Goal: Task Accomplishment & Management: Use online tool/utility

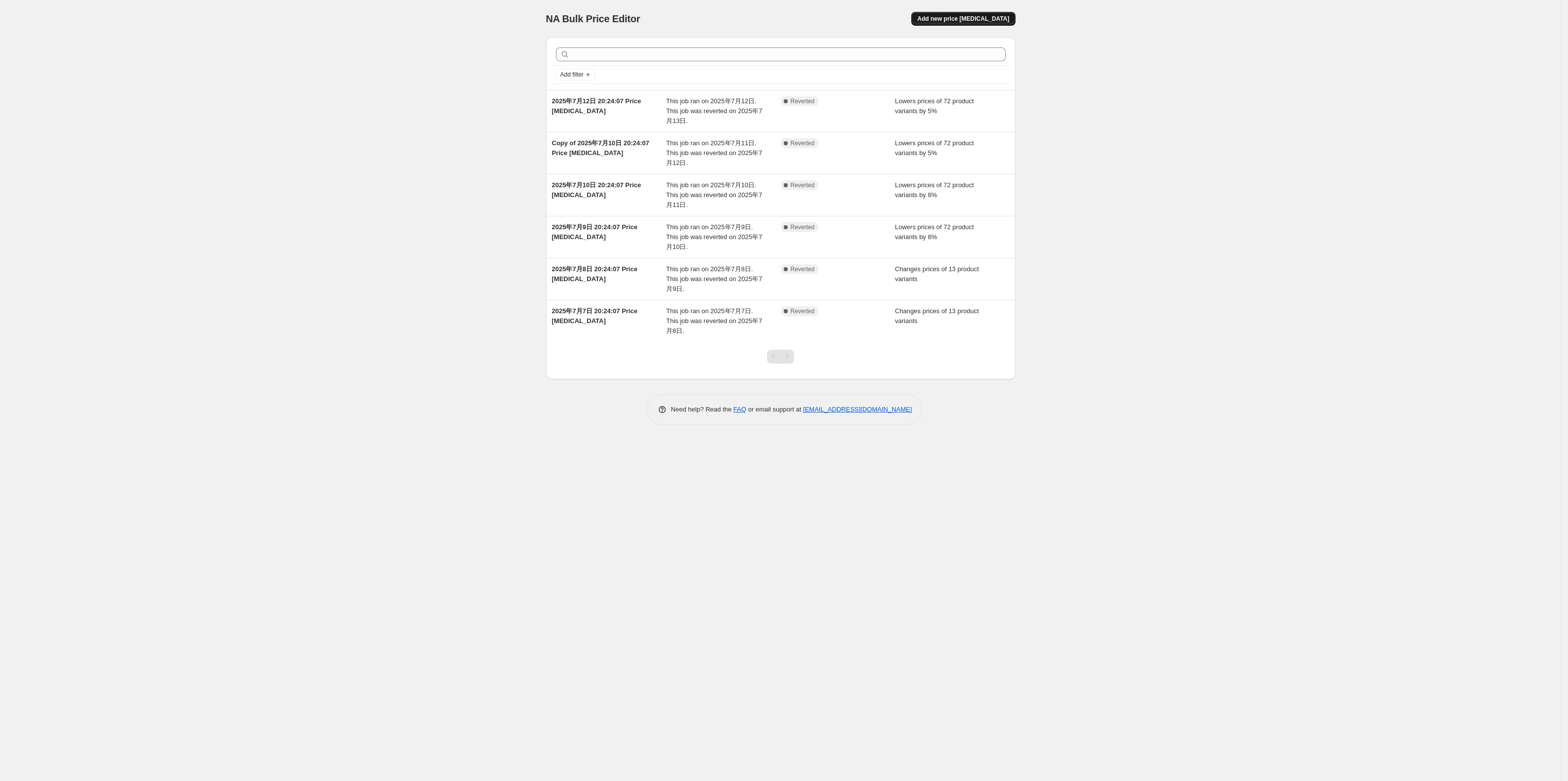
click at [943, 18] on span "Add new price [MEDICAL_DATA]" at bounding box center [963, 19] width 92 height 8
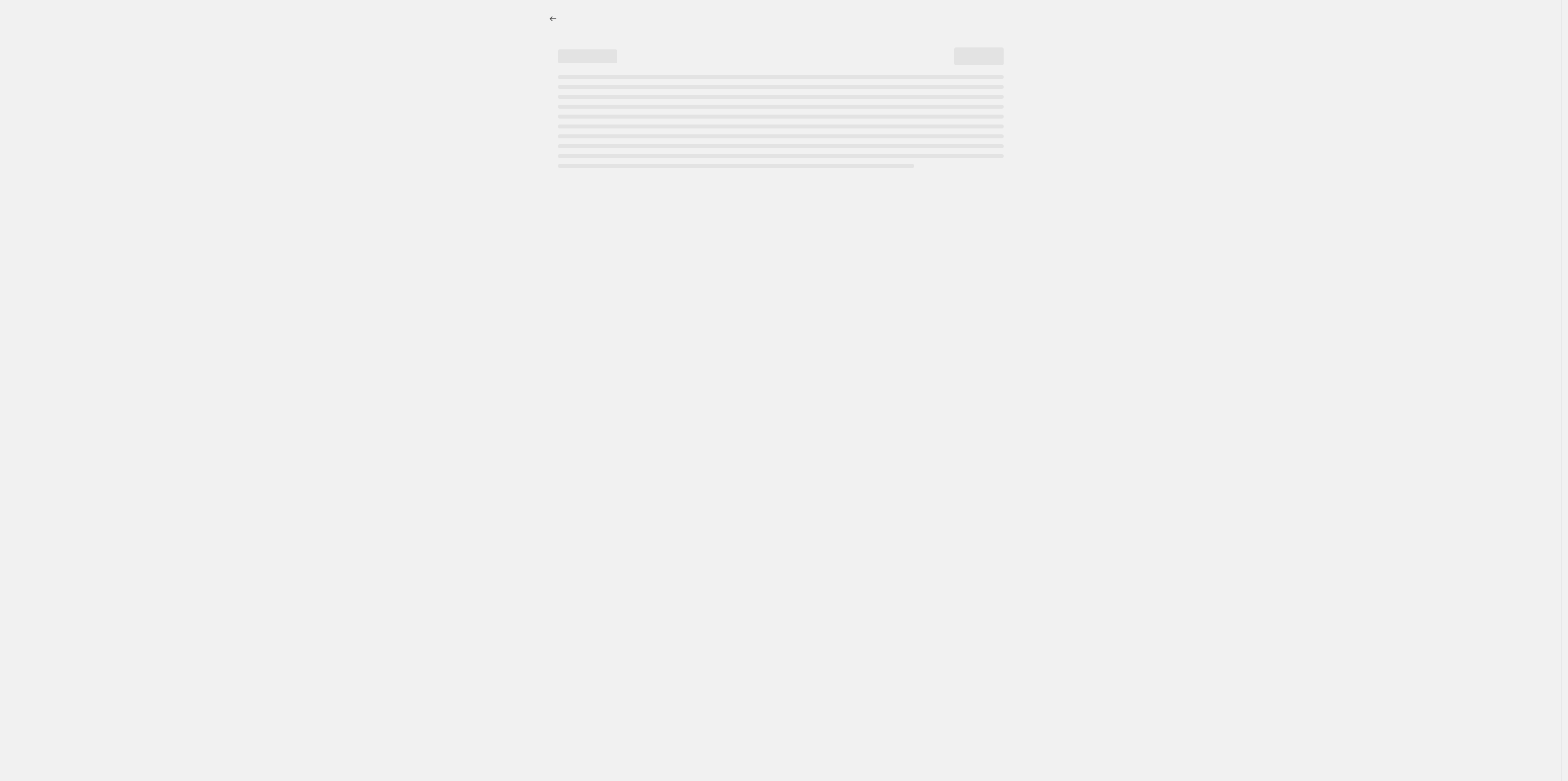
select select "percentage"
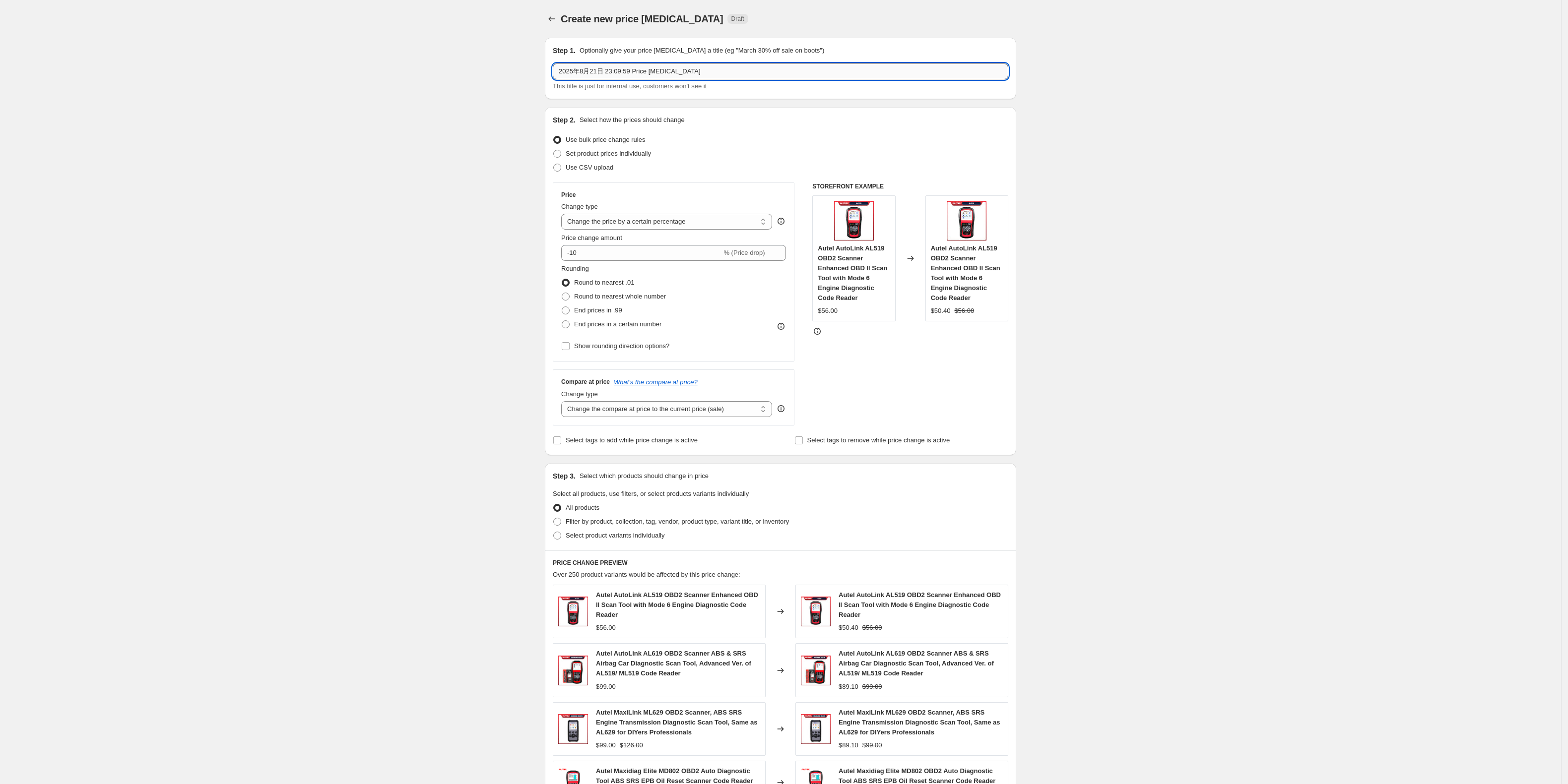
drag, startPoint x: 699, startPoint y: 71, endPoint x: 605, endPoint y: 68, distance: 94.0
click at [605, 68] on input "2025年8月21日 23:09:59 Price change job" at bounding box center [780, 72] width 455 height 16
type input "2025年8月21日Ultra s2"
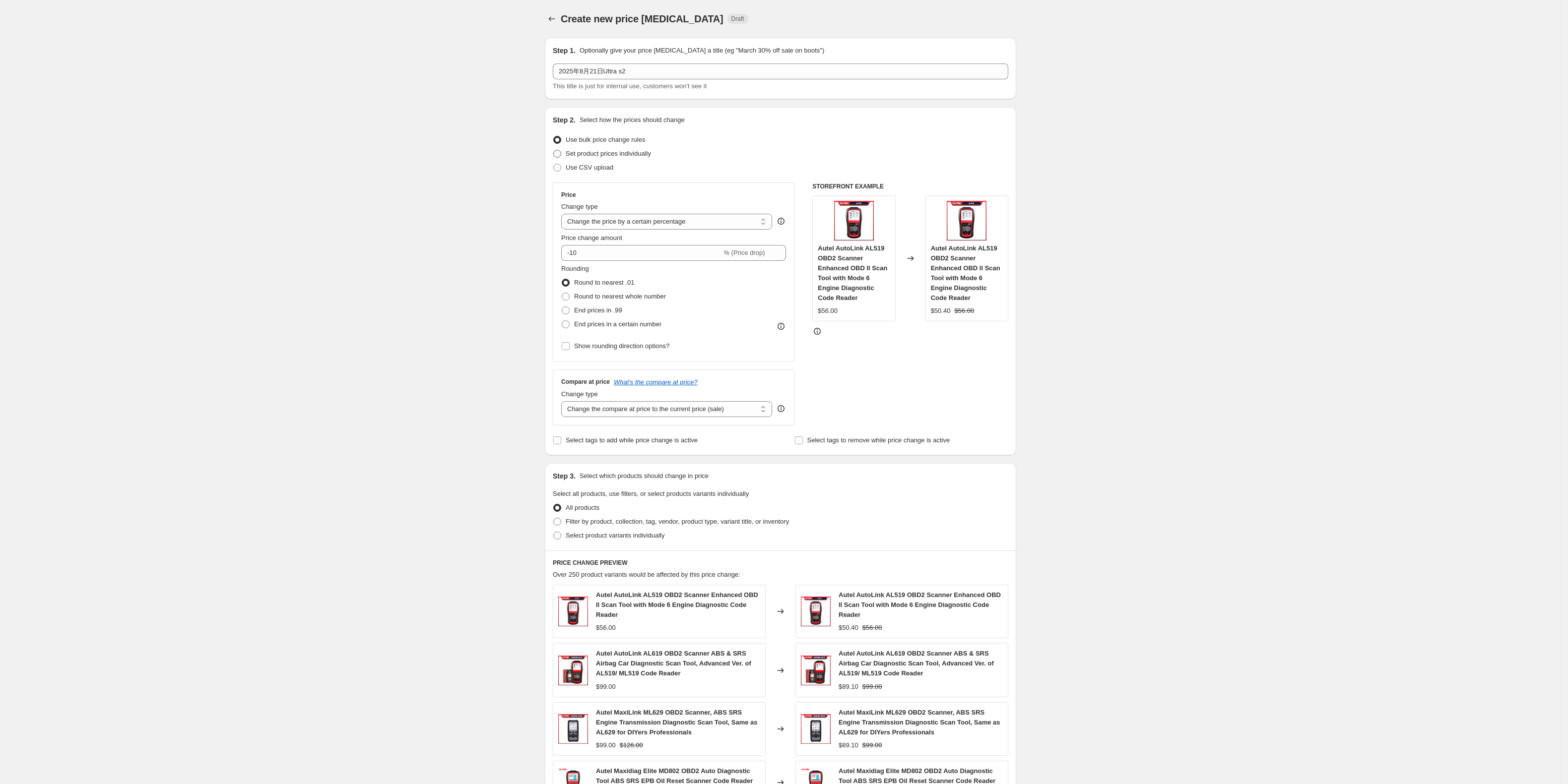
click at [634, 155] on span "Set product prices individually" at bounding box center [609, 152] width 86 height 7
click at [554, 150] on input "Set product prices individually" at bounding box center [553, 149] width 0 height 0
radio input "true"
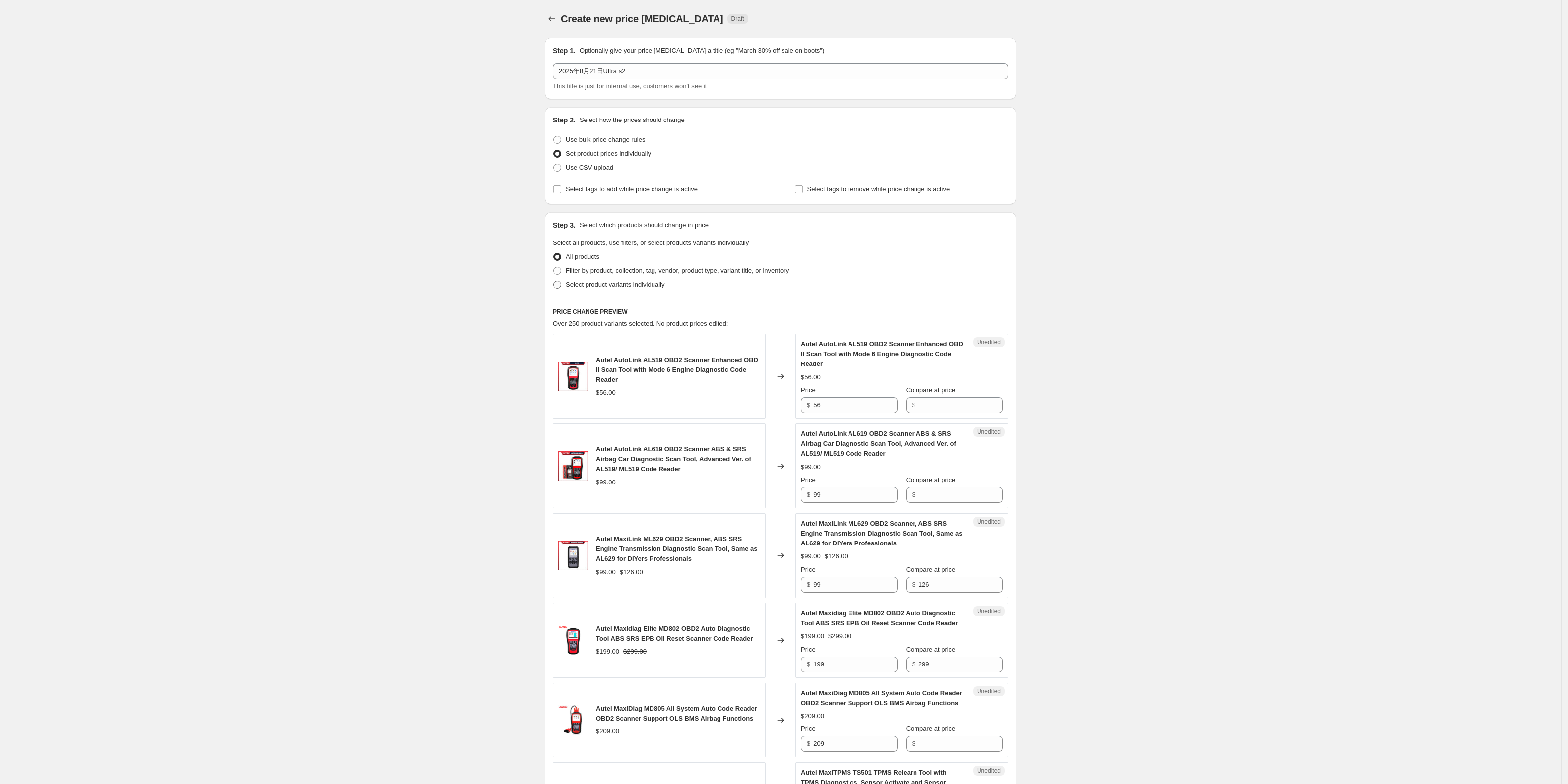
click at [606, 285] on span "Select product variants individually" at bounding box center [615, 284] width 99 height 7
click at [554, 281] on input "Select product variants individually" at bounding box center [553, 281] width 0 height 0
radio input "true"
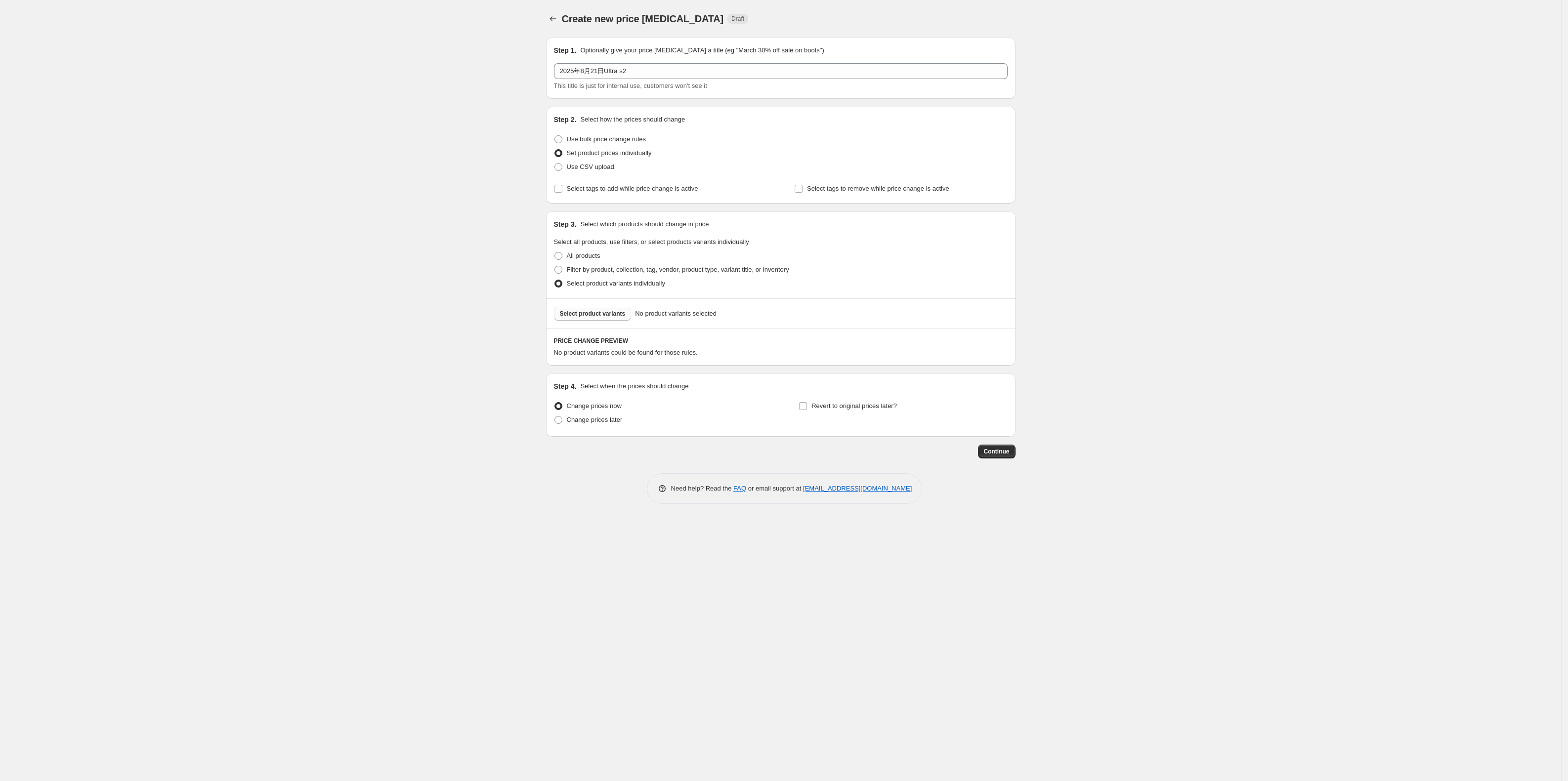
click at [616, 321] on button "Select product variants" at bounding box center [592, 314] width 77 height 14
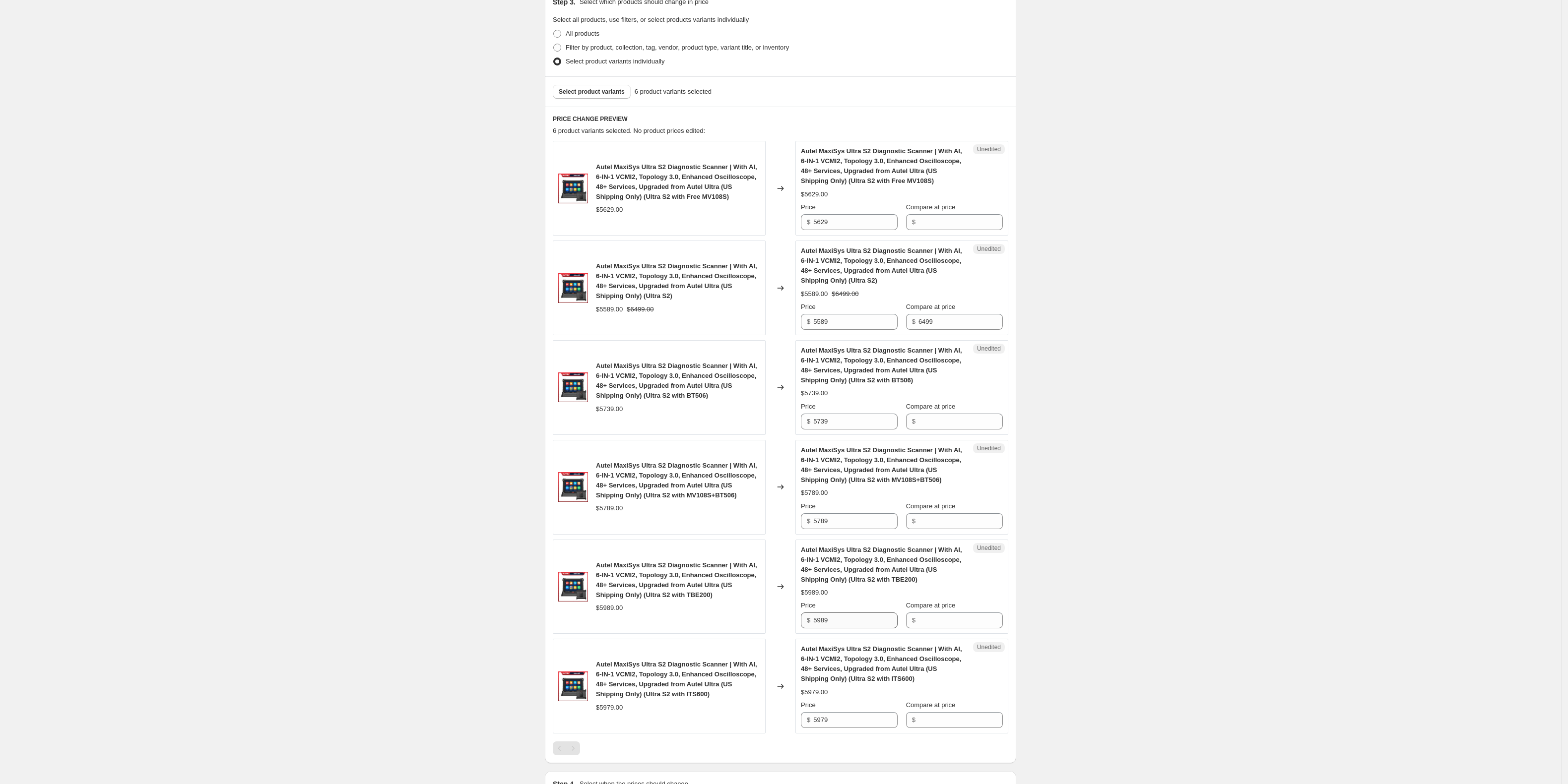
scroll to position [331, 0]
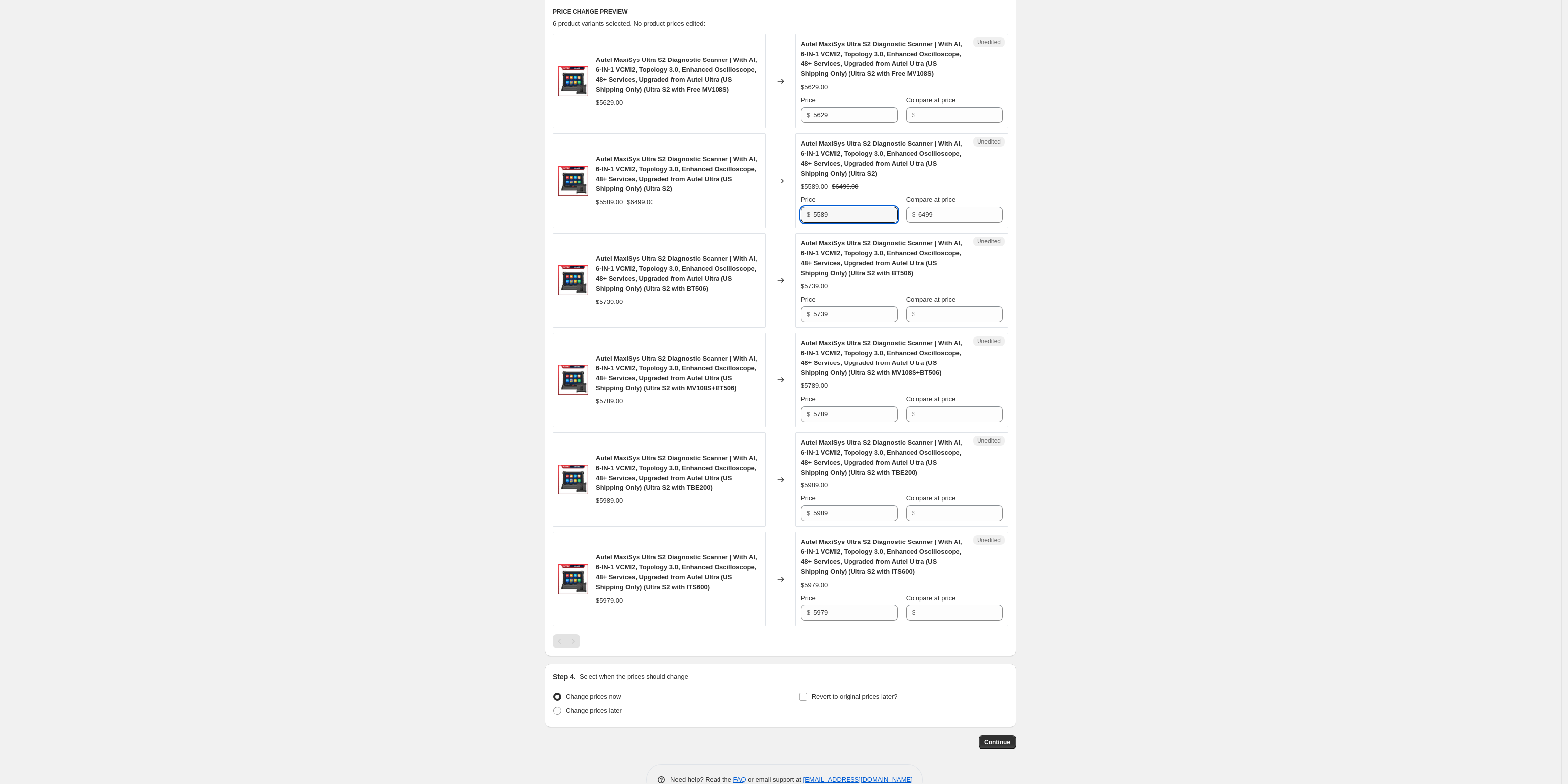
drag, startPoint x: 816, startPoint y: 222, endPoint x: 757, endPoint y: 226, distance: 59.1
click at [757, 226] on div "Autel MaxiSys Ultra S2 Diagnostic Scanner | With AI, 6-IN-1 VCMI2, Topology 3.0…" at bounding box center [780, 180] width 455 height 95
type input "5199"
drag, startPoint x: 858, startPoint y: 117, endPoint x: 715, endPoint y: 125, distance: 143.2
click at [715, 125] on div "Autel MaxiSys Ultra S2 Diagnostic Scanner | With AI, 6-IN-1 VCMI2, Topology 3.0…" at bounding box center [780, 81] width 455 height 95
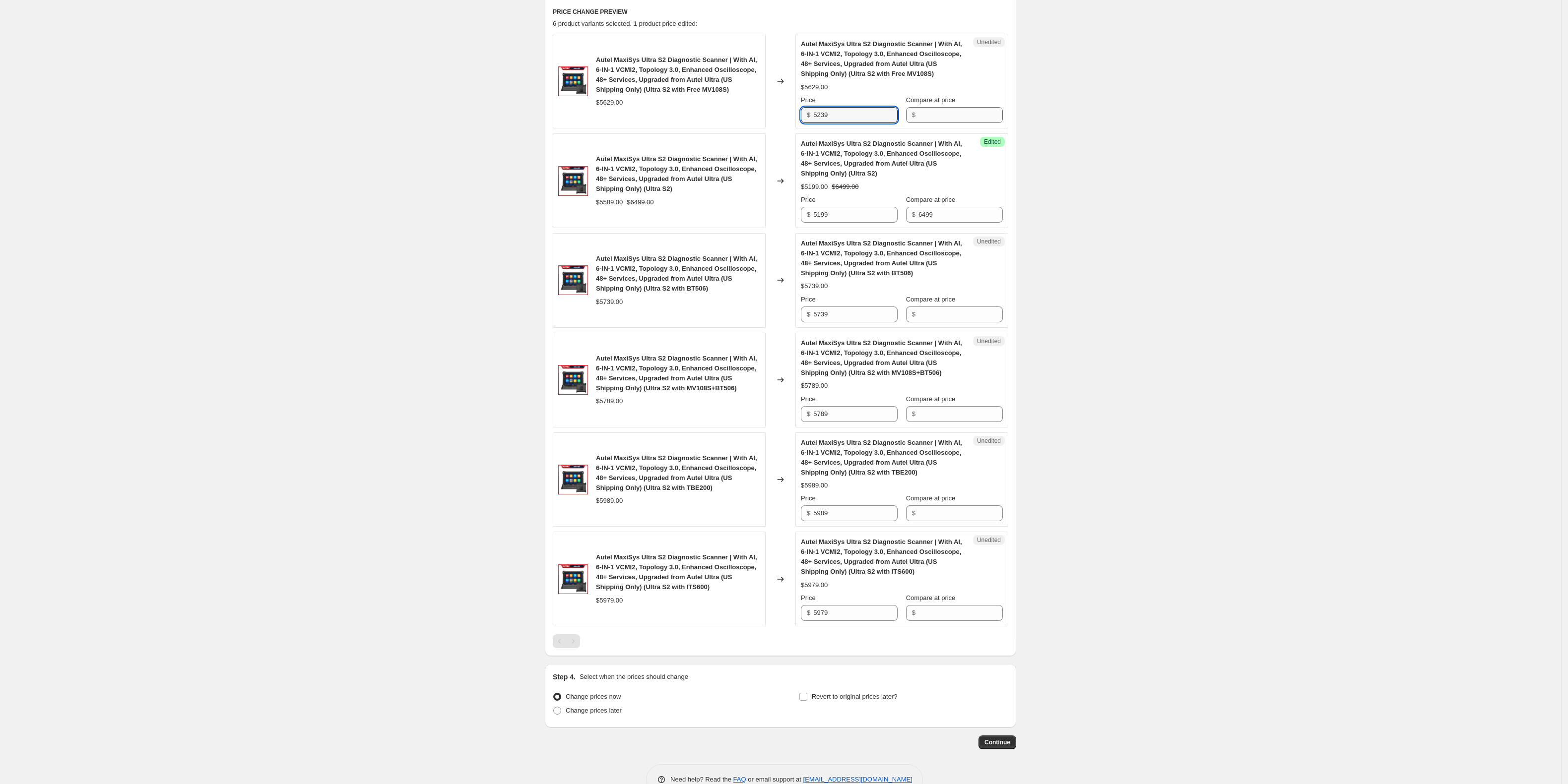
type input "5239"
drag, startPoint x: 983, startPoint y: 111, endPoint x: 983, endPoint y: 116, distance: 5.0
click at [983, 112] on input "Compare at price" at bounding box center [960, 116] width 85 height 16
type input "6599"
click at [1110, 179] on div "Create new price change job. This page is ready Create new price change job Dra…" at bounding box center [780, 239] width 1561 height 1141
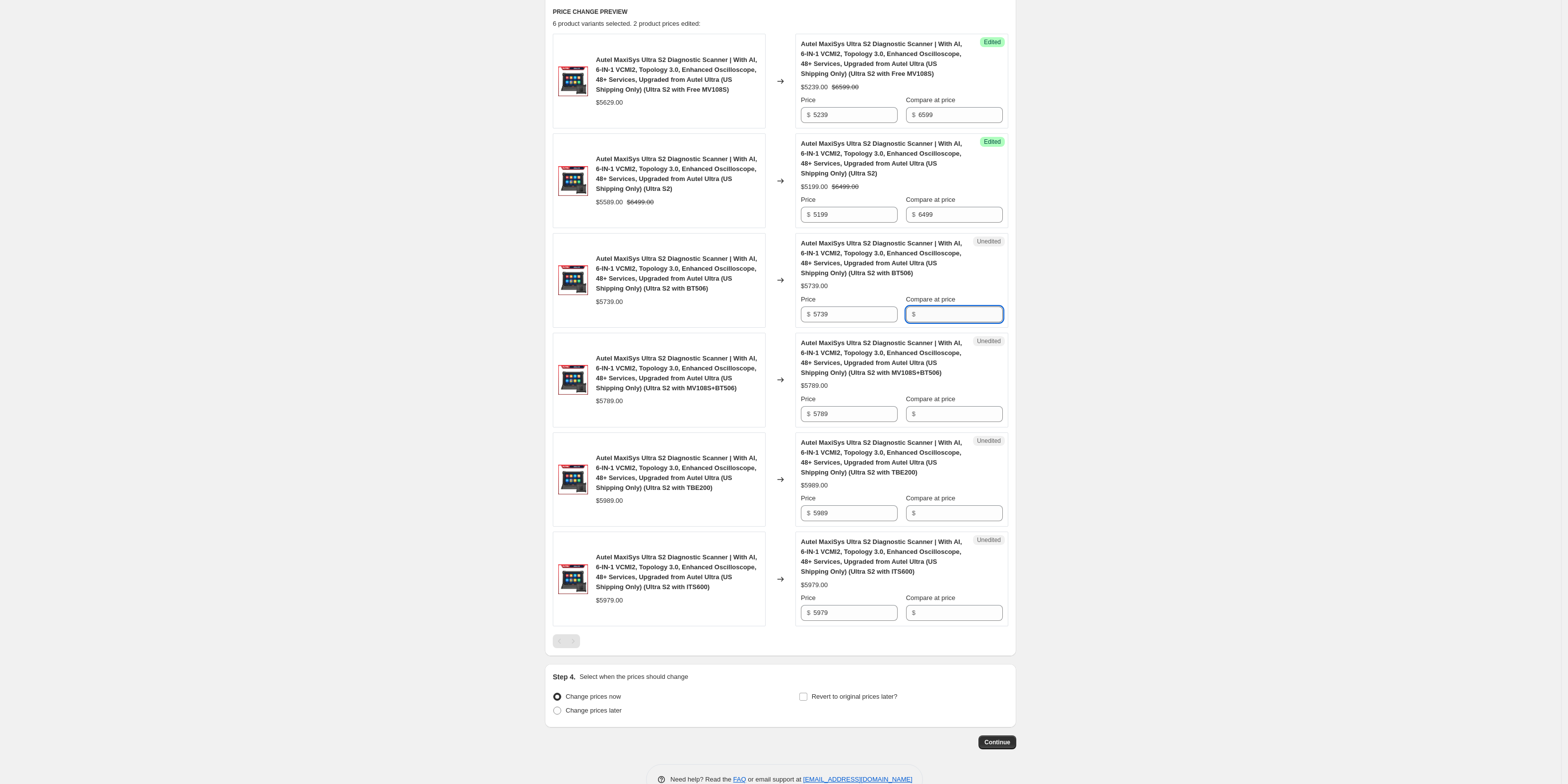
click at [973, 312] on input "Compare at price" at bounding box center [960, 315] width 85 height 16
click at [856, 311] on input "5739" at bounding box center [855, 315] width 85 height 16
click at [955, 314] on input "Compare at price" at bounding box center [960, 315] width 85 height 16
click at [941, 314] on input "Compare at price" at bounding box center [960, 315] width 85 height 16
drag, startPoint x: 884, startPoint y: 316, endPoint x: 788, endPoint y: 320, distance: 96.1
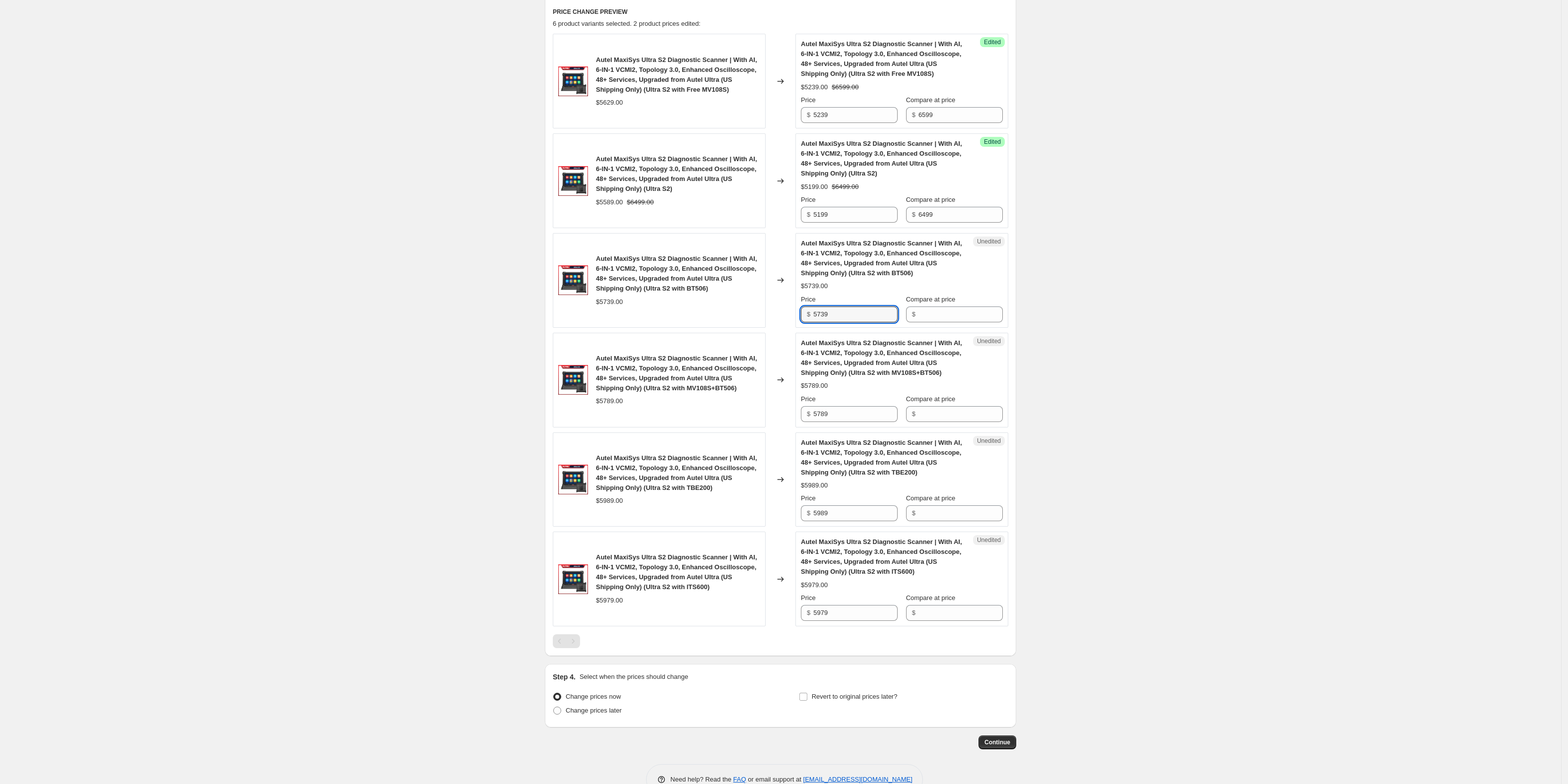
click at [788, 320] on div "Autel MaxiSys Ultra S2 Diagnostic Scanner | With AI, 6-IN-1 VCMI2, Topology 3.0…" at bounding box center [780, 280] width 455 height 95
click at [949, 316] on input "Compare at price" at bounding box center [960, 315] width 85 height 16
paste input "5739"
type input "5739"
click at [853, 319] on input "5739" at bounding box center [855, 315] width 85 height 16
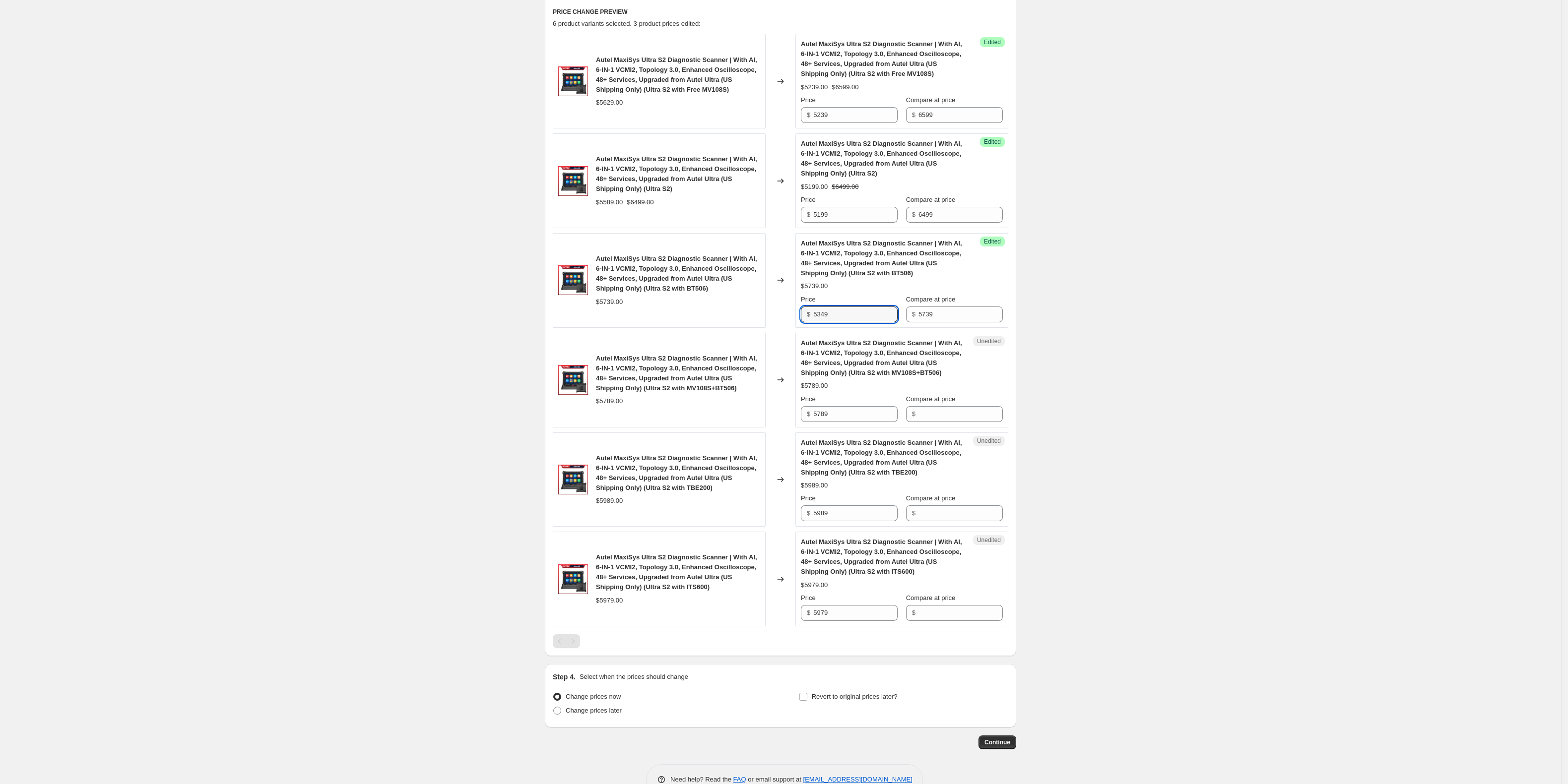
type input "5349"
click at [1122, 386] on div "Create new price change job. This page is ready Create new price change job Dra…" at bounding box center [780, 239] width 1561 height 1141
click at [848, 417] on input "5789" at bounding box center [855, 414] width 85 height 16
click at [1203, 354] on div "Create new price change job. This page is ready Create new price change job Dra…" at bounding box center [780, 239] width 1561 height 1141
click at [849, 407] on input "5789" at bounding box center [855, 414] width 85 height 16
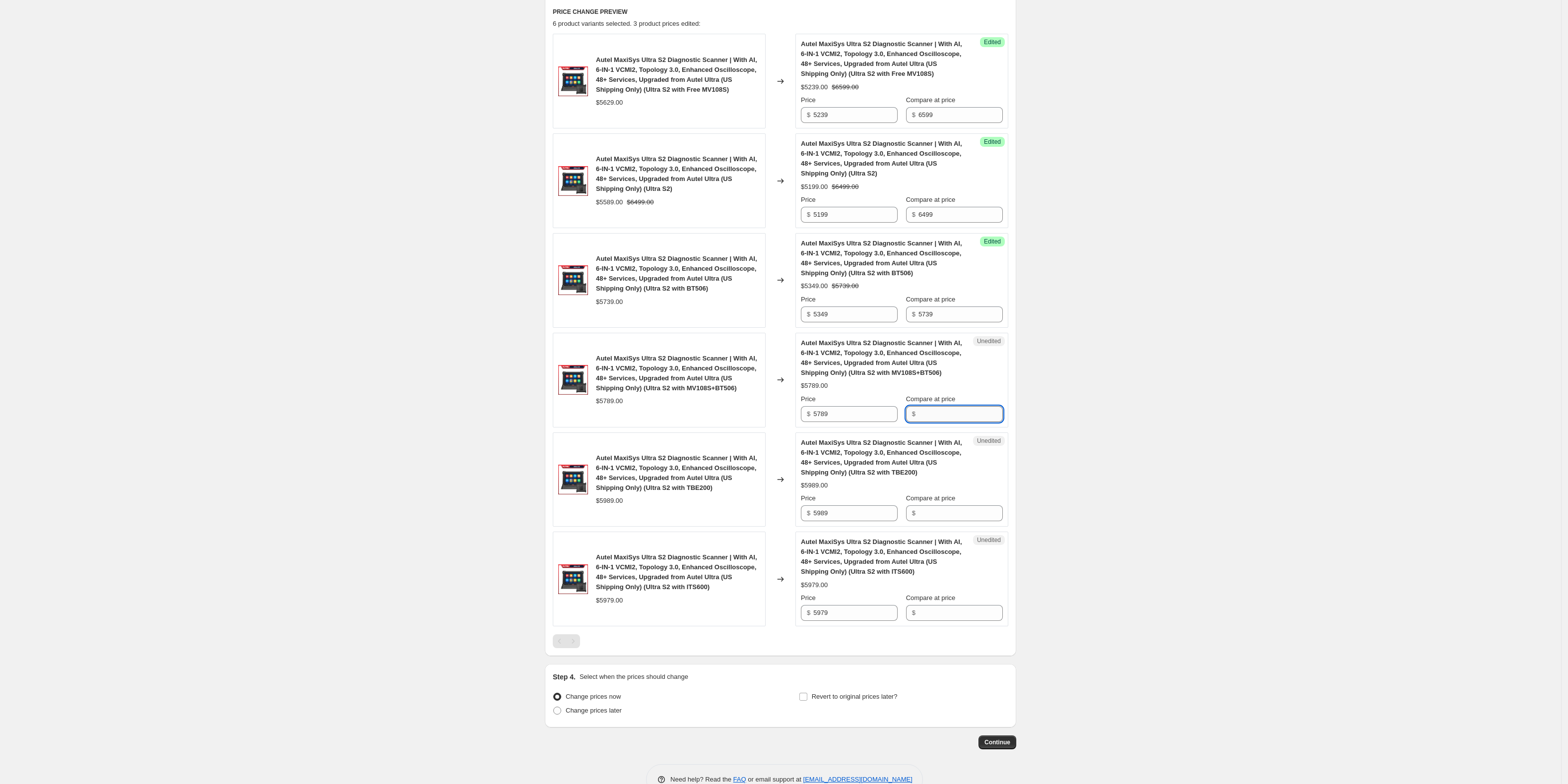
click at [963, 416] on input "Compare at price" at bounding box center [960, 414] width 85 height 16
paste input "5789"
type input "5789"
click at [870, 513] on input "5989" at bounding box center [855, 514] width 85 height 16
click at [950, 509] on input "Compare at price" at bounding box center [960, 514] width 85 height 16
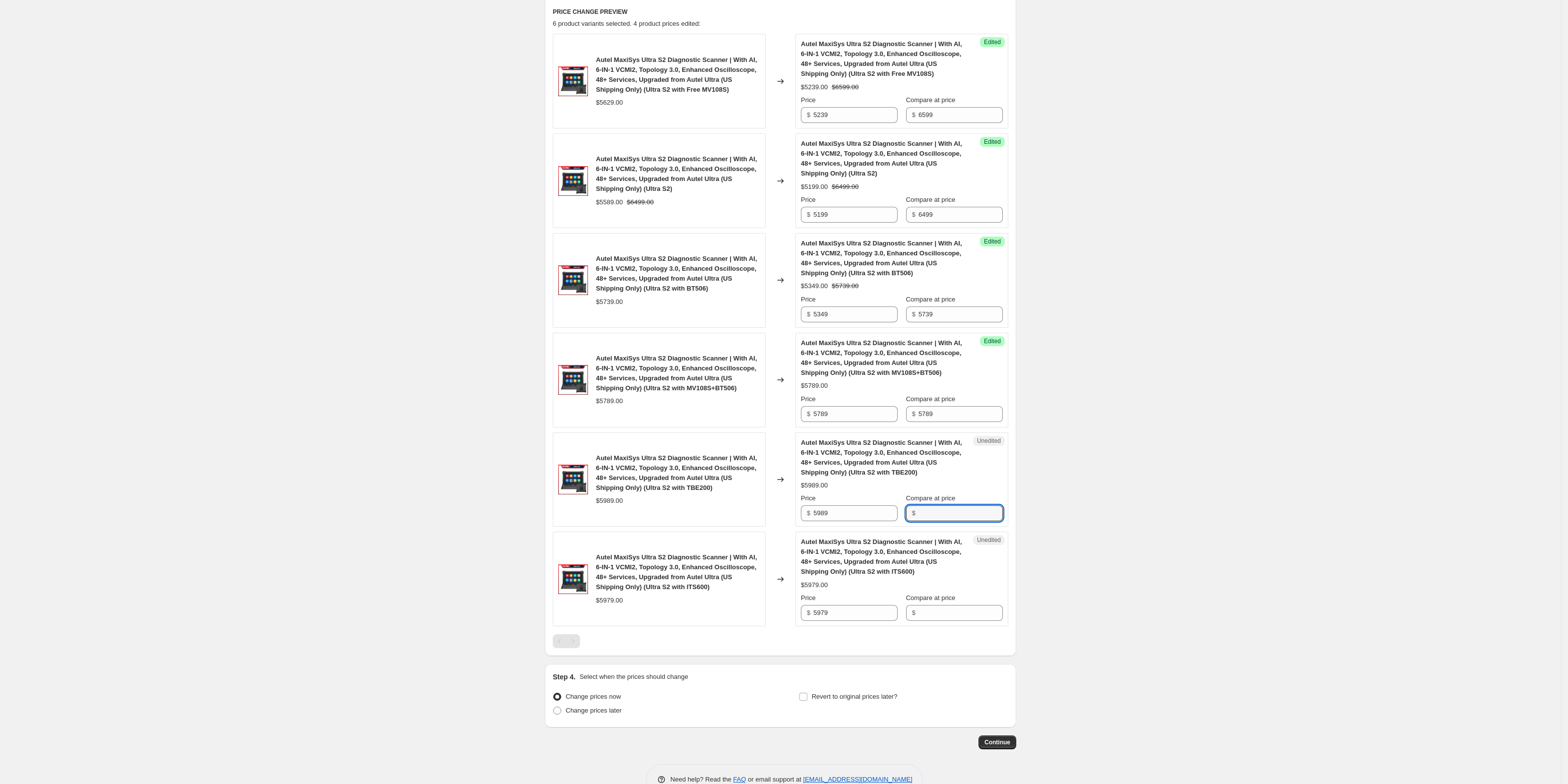
paste input "5989"
type input "5989"
click at [874, 612] on input "5979" at bounding box center [855, 614] width 85 height 16
click at [939, 614] on input "Compare at price" at bounding box center [960, 614] width 85 height 16
paste input "5979"
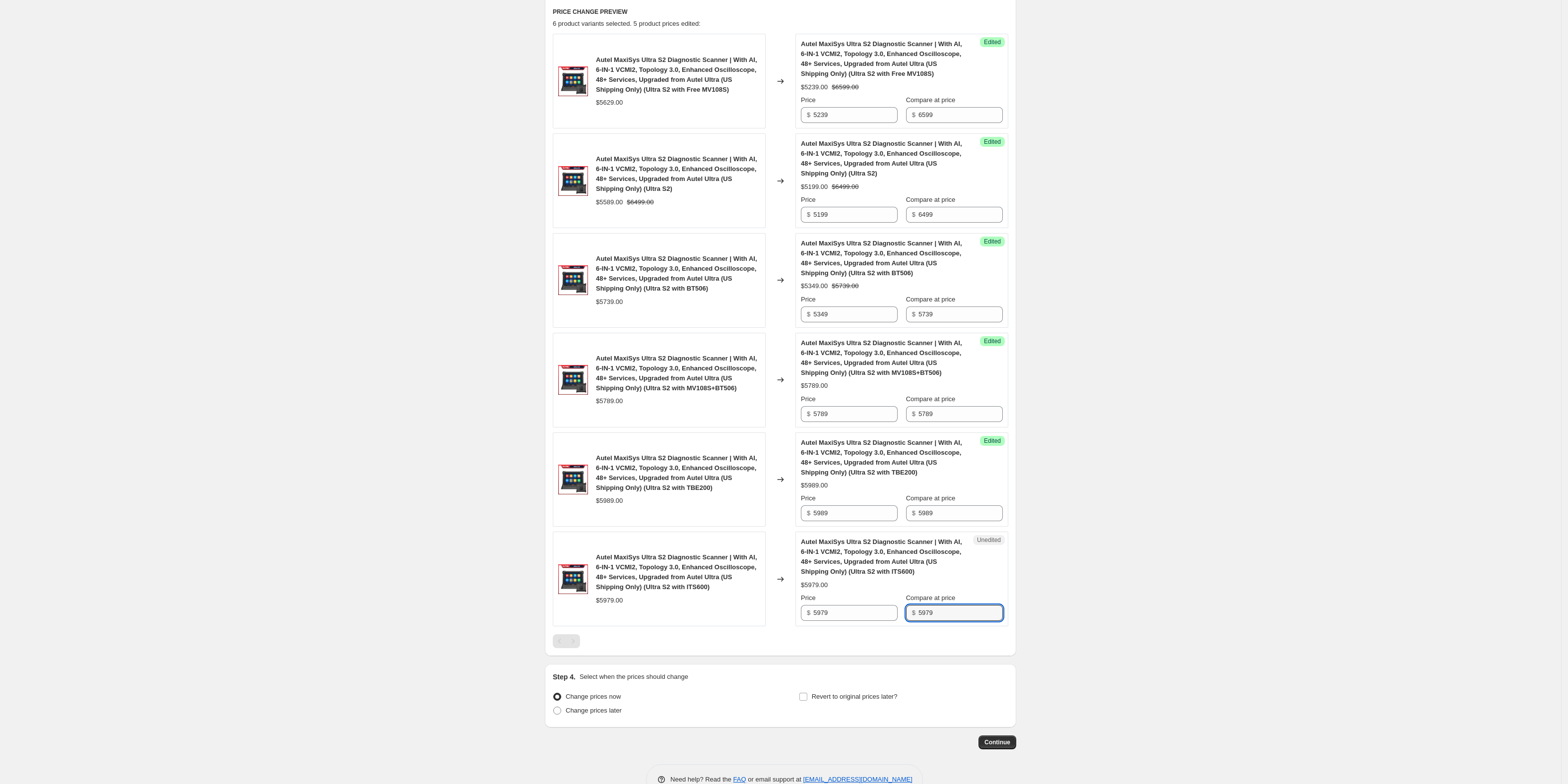
type input "5979"
click at [1180, 559] on div "Create new price change job. This page is ready Create new price change job Dra…" at bounding box center [780, 239] width 1561 height 1141
drag, startPoint x: 871, startPoint y: 416, endPoint x: 788, endPoint y: 419, distance: 83.1
click at [788, 419] on div "Autel MaxiSys Ultra S2 Diagnostic Scanner | With AI, 6-IN-1 VCMI2, Topology 3.0…" at bounding box center [780, 380] width 455 height 95
type input "5399"
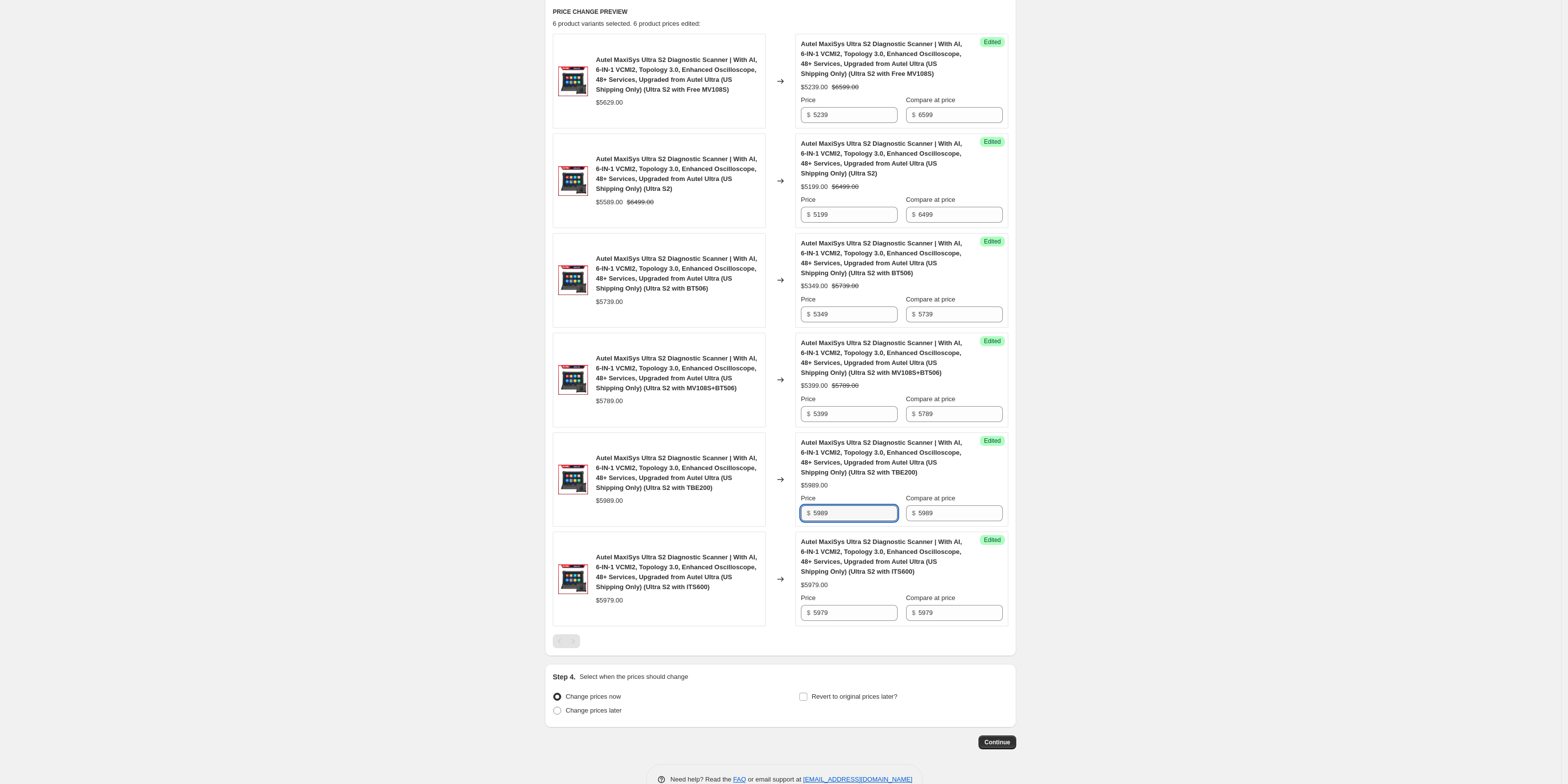
drag, startPoint x: 870, startPoint y: 517, endPoint x: 763, endPoint y: 505, distance: 107.7
click at [764, 505] on div "Autel MaxiSys Ultra S2 Diagnostic Scanner | With AI, 6-IN-1 VCMI2, Topology 3.0…" at bounding box center [780, 479] width 455 height 95
type input "5599"
drag, startPoint x: 876, startPoint y: 615, endPoint x: 691, endPoint y: 622, distance: 185.1
click at [691, 622] on div "Autel MaxiSys Ultra S2 Diagnostic Scanner | With AI, 6-IN-1 VCMI2, Topology 3.0…" at bounding box center [780, 579] width 455 height 95
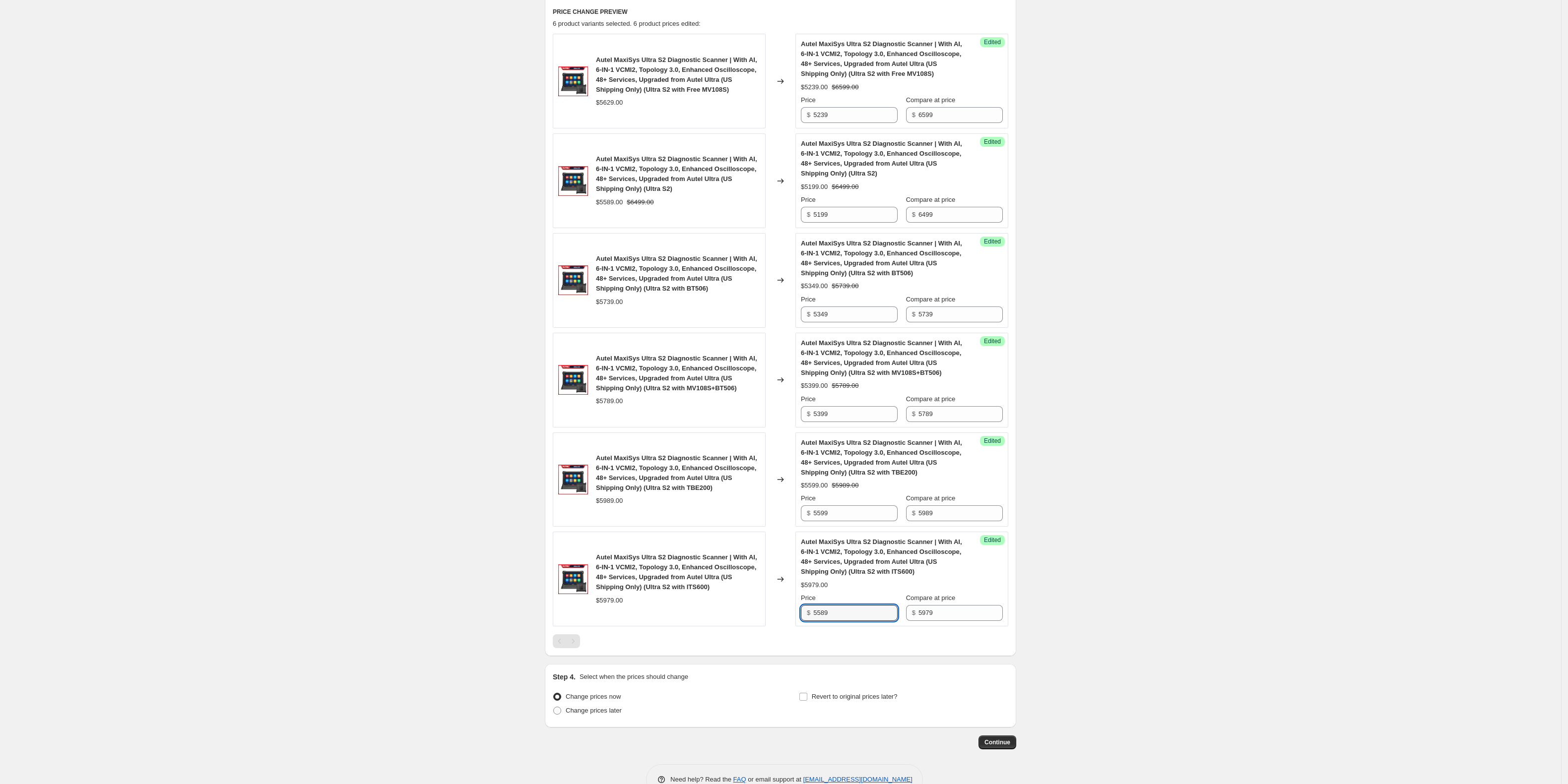
type input "5589"
click at [1168, 653] on div "Create new price change job. This page is ready Create new price change job Dra…" at bounding box center [780, 239] width 1561 height 1141
click at [809, 689] on div "Step 4. Select when the prices should change Change prices now Change prices la…" at bounding box center [780, 696] width 455 height 48
click at [815, 704] on label "Revert to original prices later?" at bounding box center [848, 697] width 99 height 14
click at [807, 701] on input "Revert to original prices later?" at bounding box center [803, 697] width 8 height 8
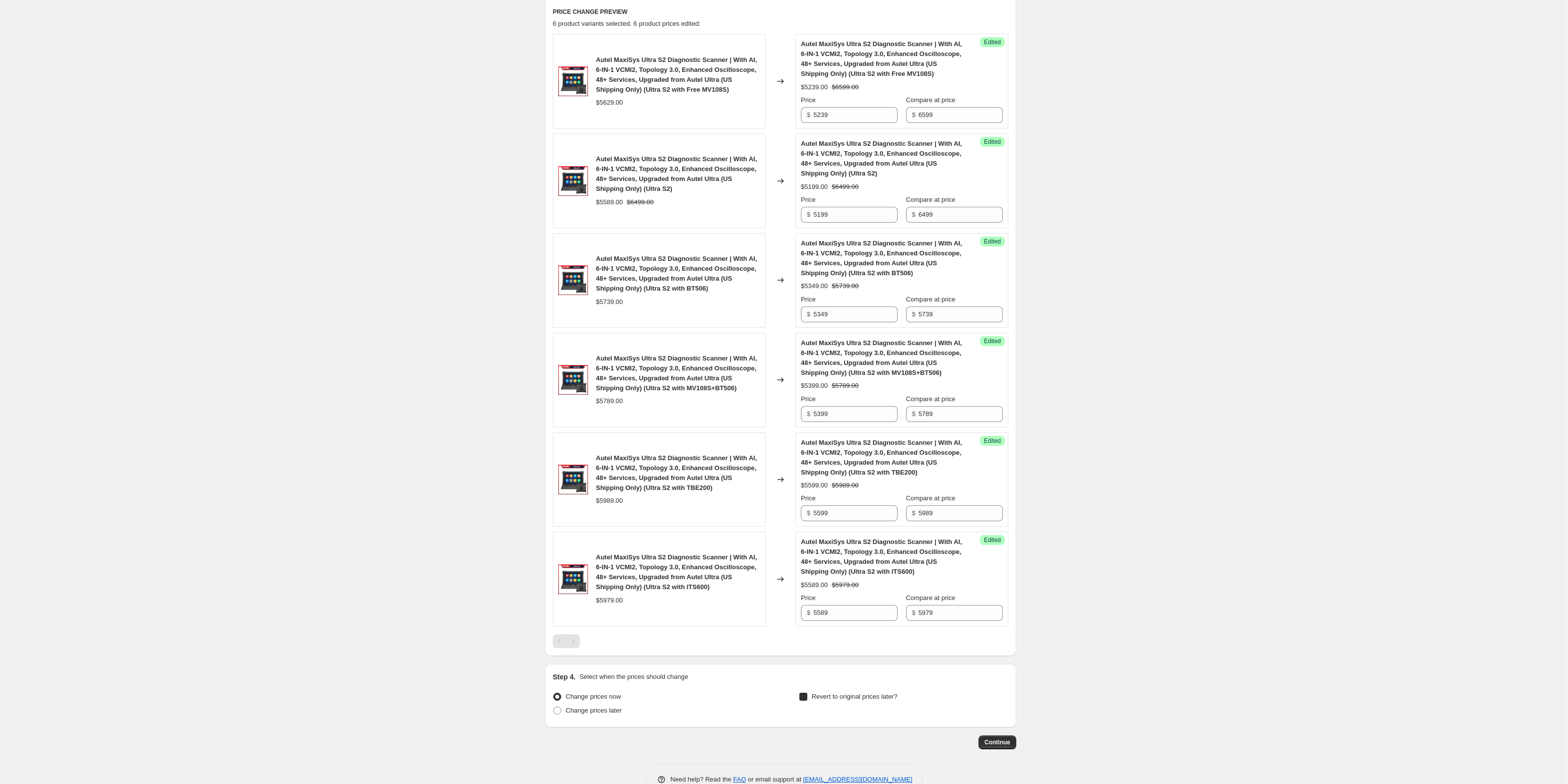
checkbox input "true"
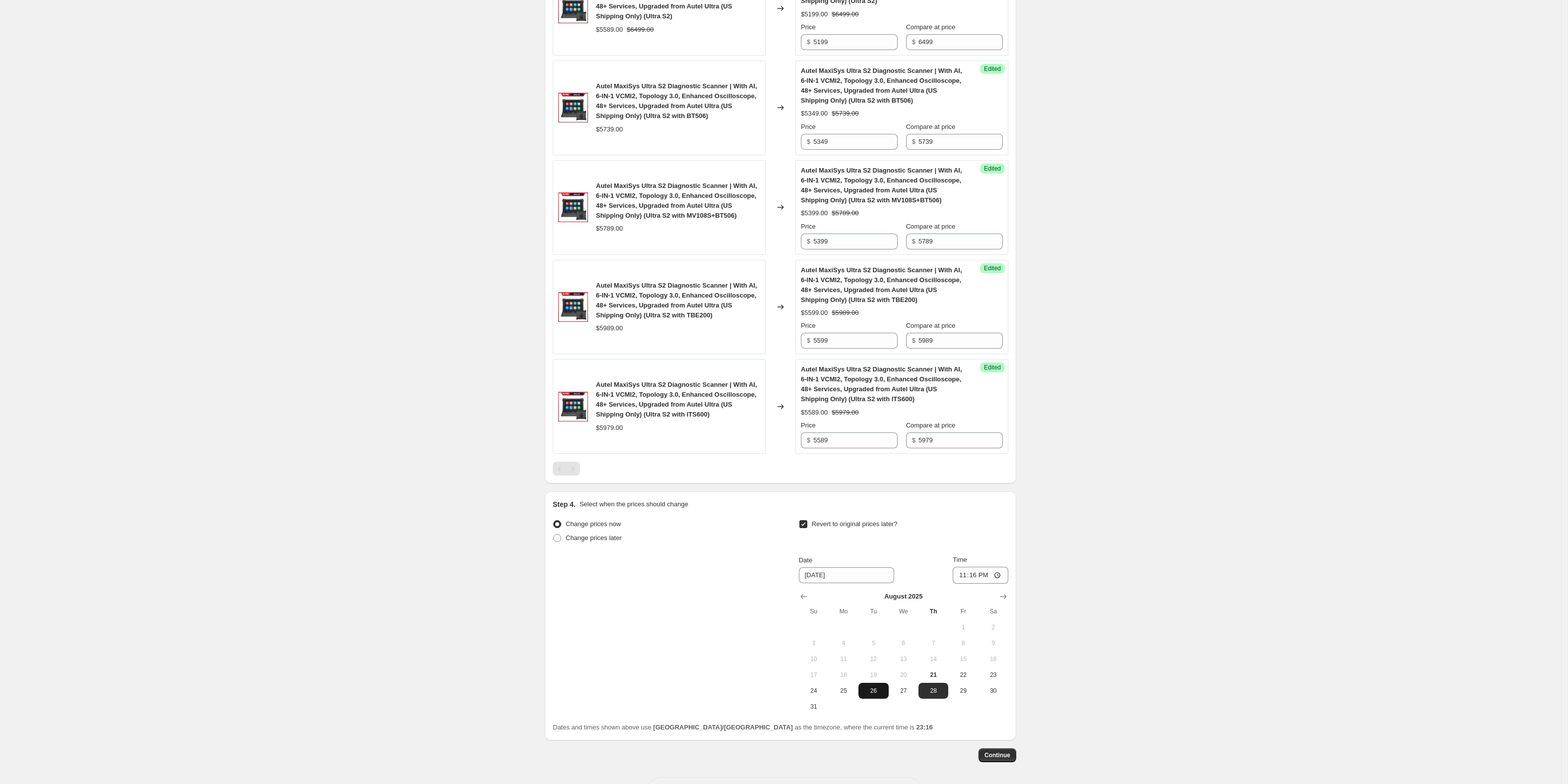
scroll to position [544, 0]
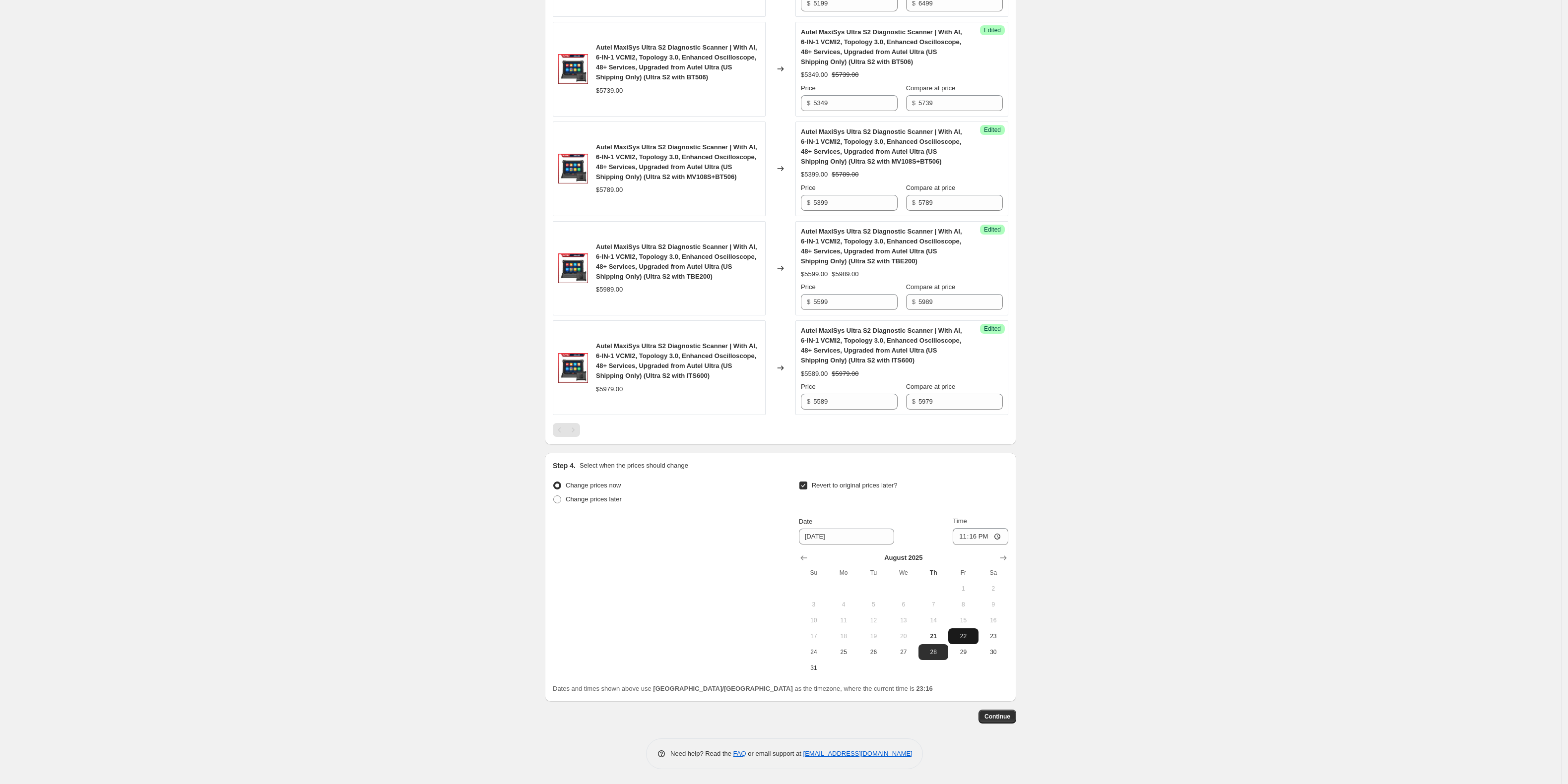
click at [955, 640] on span "22" at bounding box center [963, 637] width 22 height 8
type input "8/22/2025"
click at [981, 539] on input "23:16" at bounding box center [980, 536] width 56 height 17
click at [980, 539] on input "23:16" at bounding box center [980, 536] width 56 height 17
type input "08:00"
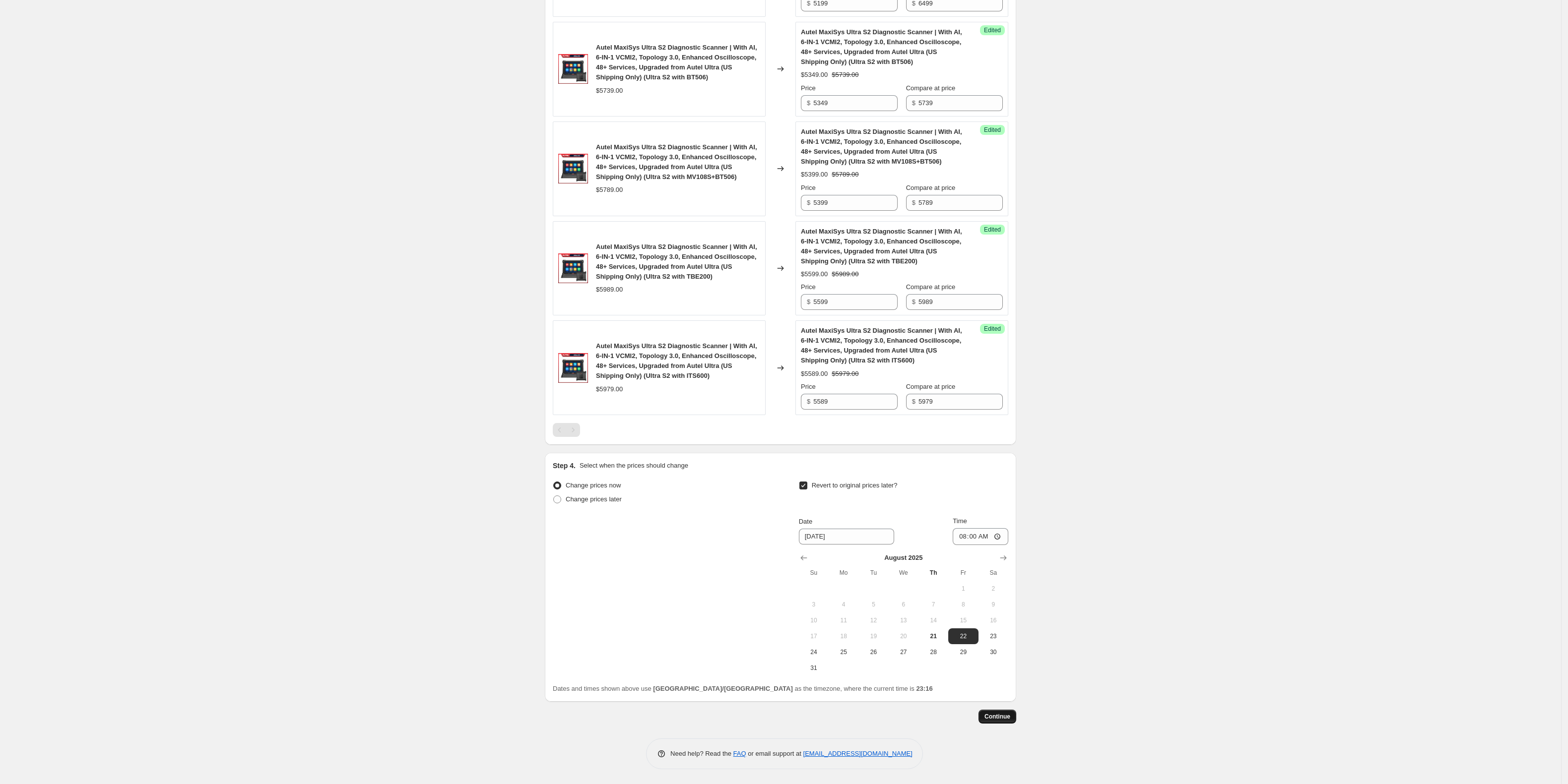
click at [1009, 713] on span "Continue" at bounding box center [997, 717] width 26 height 8
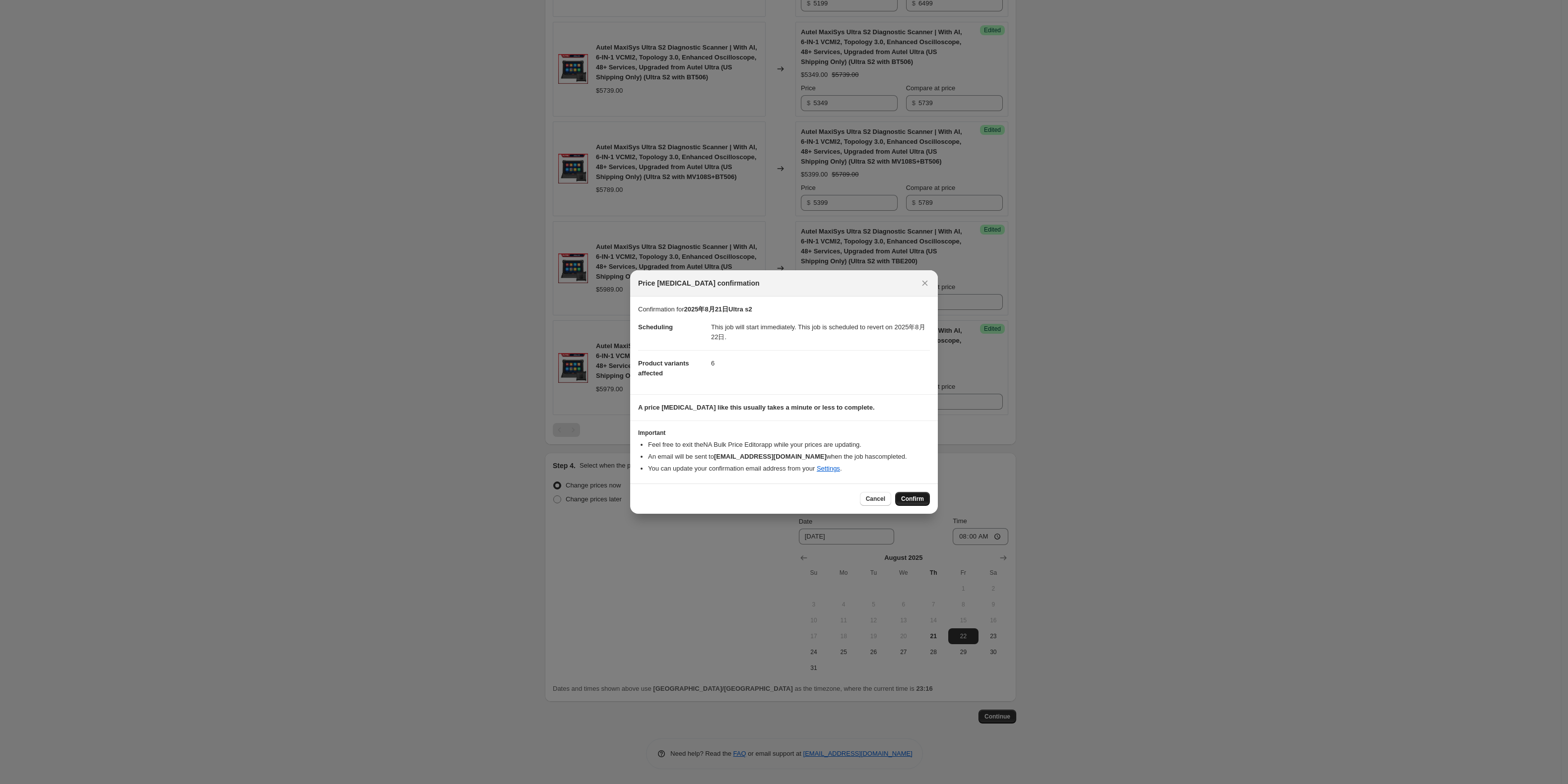
click at [921, 505] on button "Confirm" at bounding box center [912, 499] width 35 height 14
